Goal: Task Accomplishment & Management: Manage account settings

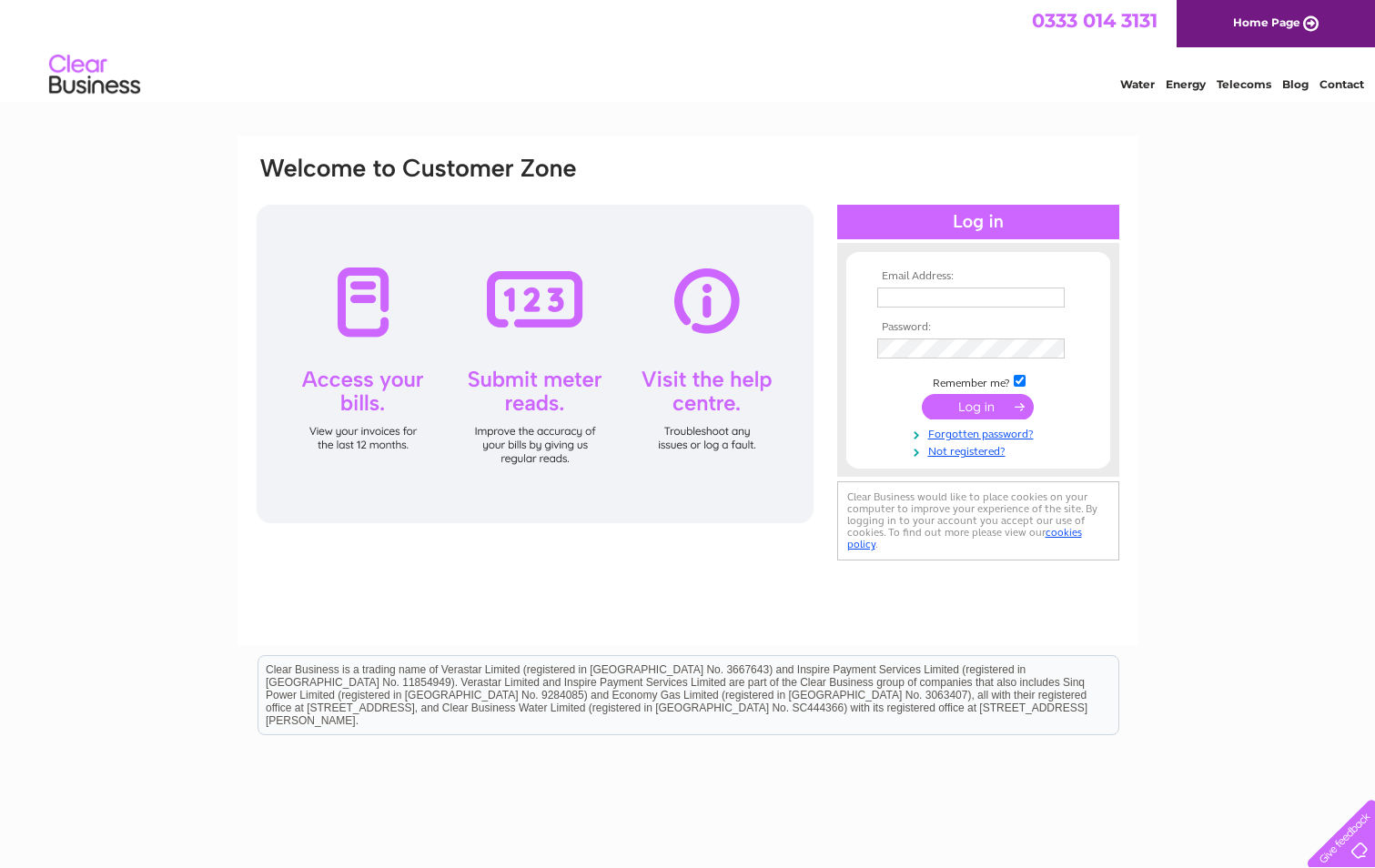
type input "[EMAIL_ADDRESS][DOMAIN_NAME]"
click at [973, 402] on input "submit" at bounding box center [977, 406] width 112 height 26
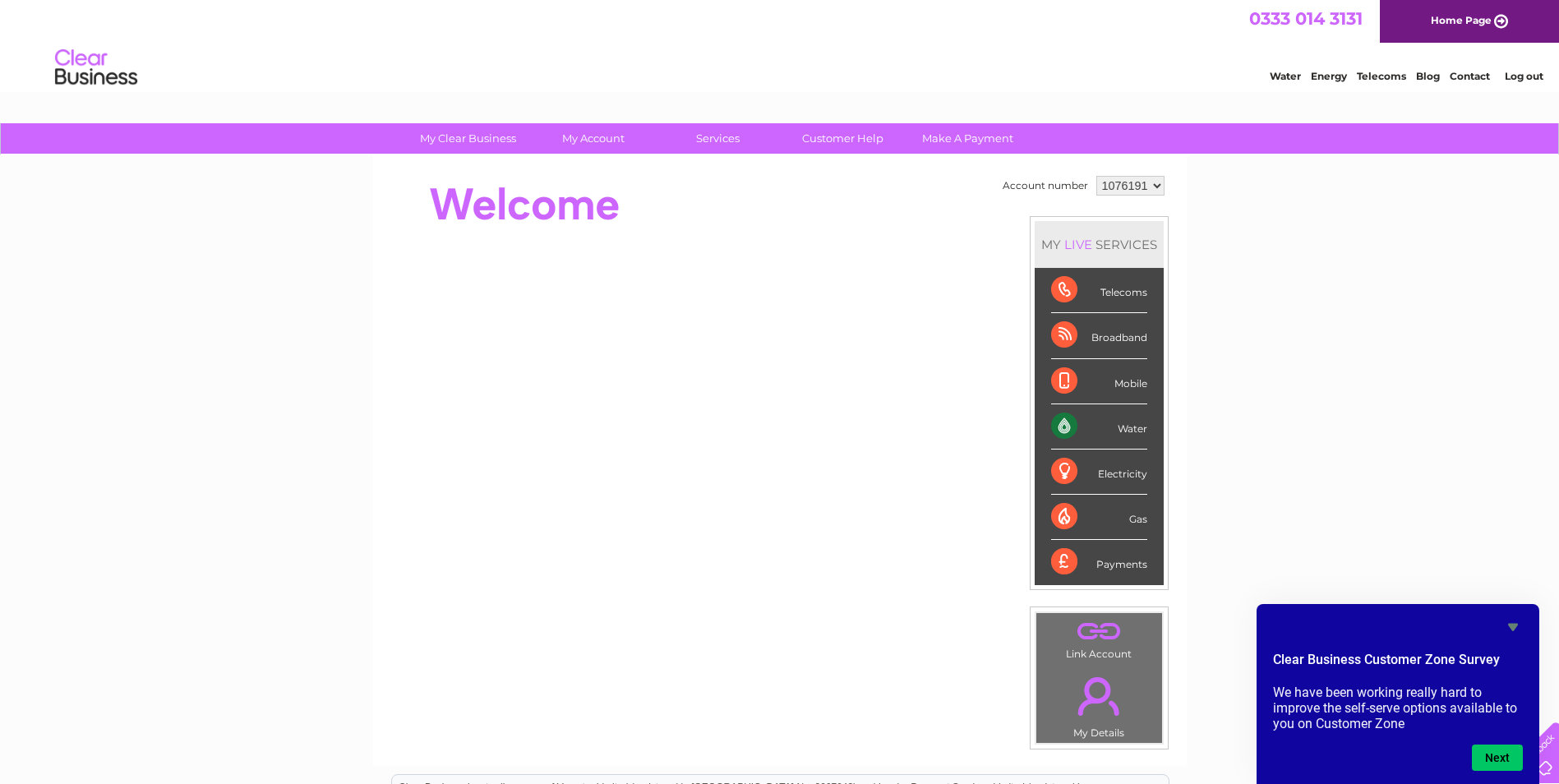
click at [1520, 622] on icon "Hide survey" at bounding box center [1512, 627] width 20 height 20
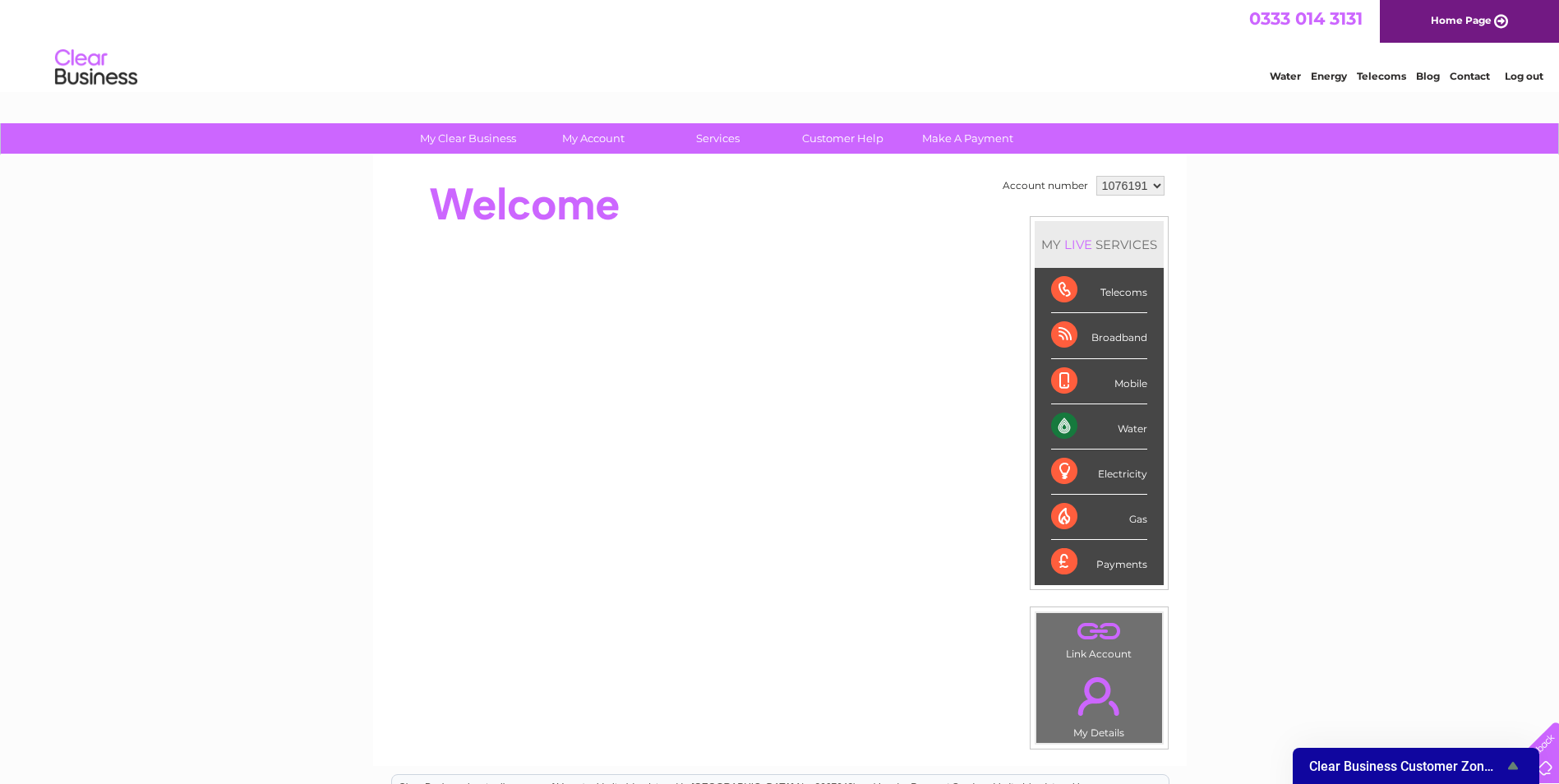
click at [1152, 184] on select "1076191 1076193 1076194 1076195" at bounding box center [1130, 186] width 68 height 20
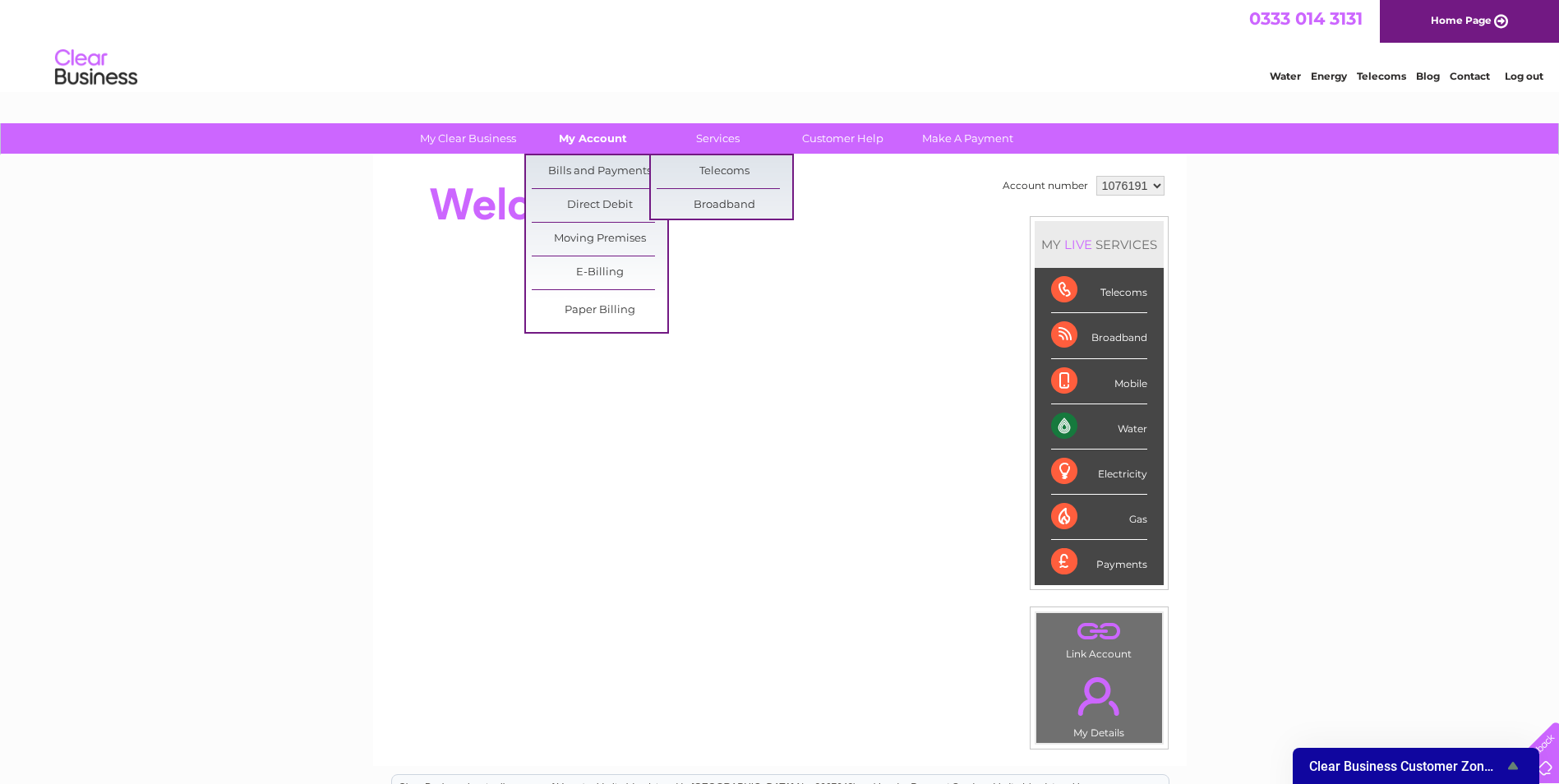
click at [590, 130] on link "My Account" at bounding box center [593, 138] width 136 height 30
click at [582, 171] on link "Bills and Payments" at bounding box center [599, 172] width 136 height 33
